Goal: Register for event/course: Register for event/course

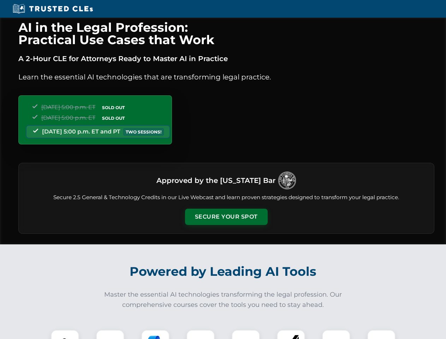
click at [226, 217] on button "Secure Your Spot" at bounding box center [226, 217] width 83 height 16
click at [65, 334] on img at bounding box center [65, 343] width 20 height 20
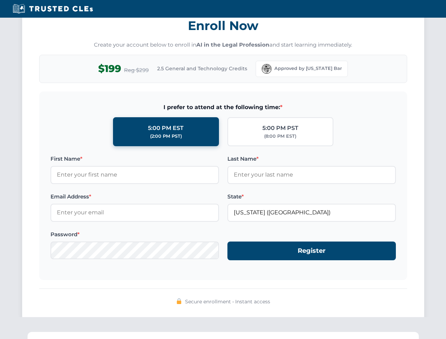
scroll to position [693, 0]
